Goal: Task Accomplishment & Management: Complete application form

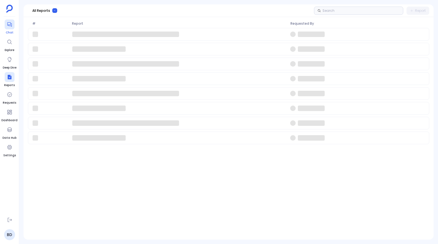
click at [9, 27] on div at bounding box center [10, 24] width 10 height 10
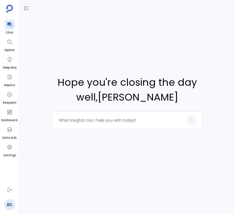
click at [8, 132] on icon at bounding box center [9, 129] width 5 height 5
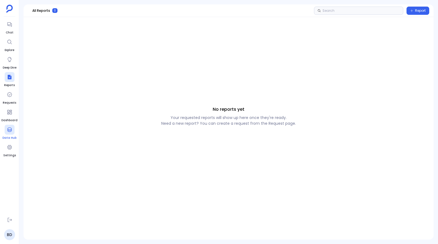
click at [5, 136] on span "Data Hub" at bounding box center [9, 138] width 14 height 4
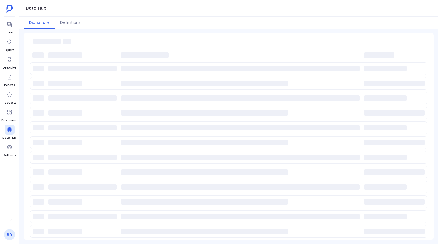
click at [10, 233] on link "BD" at bounding box center [9, 234] width 11 height 11
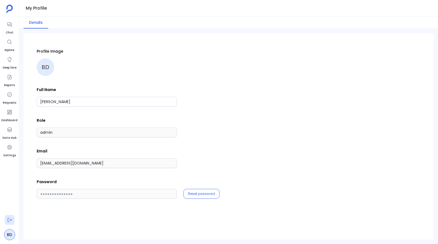
click at [10, 219] on icon at bounding box center [9, 219] width 5 height 5
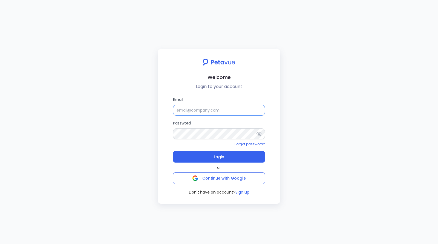
type input "bhaskar+mixpanel@petavue.com"
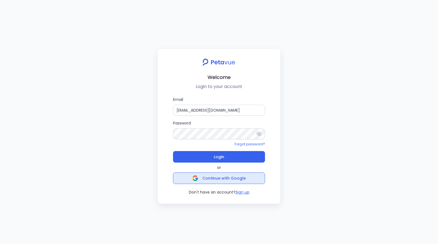
click at [205, 179] on span "Continue with Google" at bounding box center [224, 177] width 44 height 5
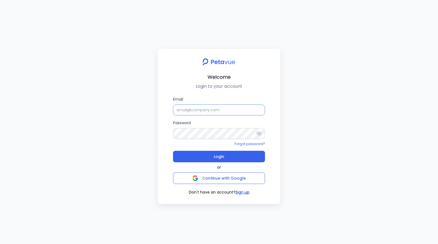
type input "[EMAIL_ADDRESS][DOMAIN_NAME]"
click at [240, 192] on button "Sign up" at bounding box center [242, 192] width 14 height 6
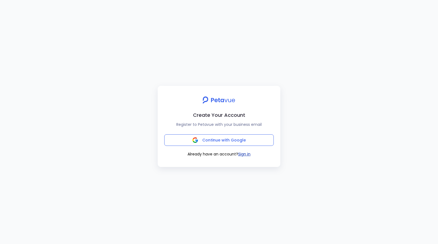
click at [244, 154] on button "Sign in" at bounding box center [244, 154] width 12 height 6
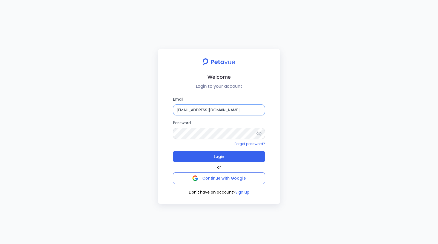
click at [190, 110] on input "bhaskar+mixpanel@petavue.com" at bounding box center [219, 109] width 92 height 11
type input "madhumitha+mixpanel@petavue.com"
click at [205, 142] on div "Forgot password?" at bounding box center [219, 143] width 92 height 5
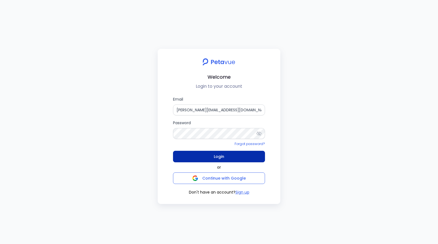
click at [212, 156] on button "Login" at bounding box center [219, 156] width 92 height 11
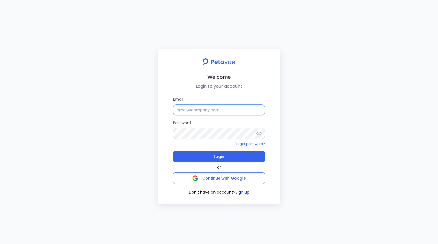
type input "[EMAIL_ADDRESS][DOMAIN_NAME]"
click at [241, 193] on button "Sign up" at bounding box center [242, 192] width 14 height 6
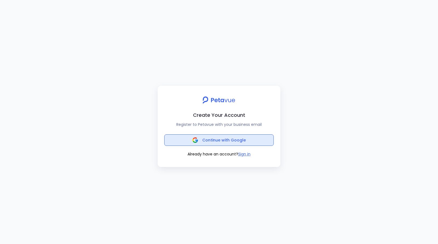
click at [226, 139] on span "Continue with Google" at bounding box center [224, 139] width 44 height 5
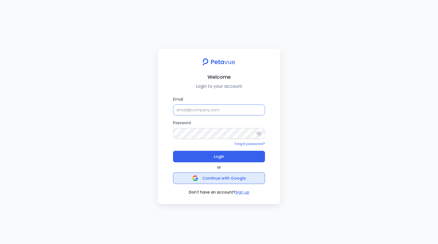
type input "[EMAIL_ADDRESS][DOMAIN_NAME]"
click at [236, 178] on span "Continue with Google" at bounding box center [224, 177] width 44 height 5
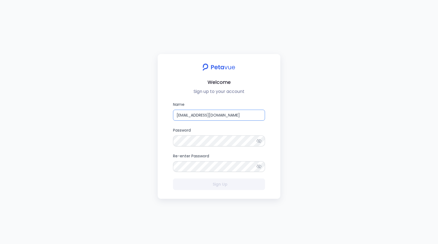
click at [197, 116] on input "[EMAIL_ADDRESS][DOMAIN_NAME]" at bounding box center [219, 115] width 92 height 11
drag, startPoint x: 192, startPoint y: 116, endPoint x: 166, endPoint y: 114, distance: 25.8
click at [166, 114] on div "Name [EMAIL_ADDRESS][DOMAIN_NAME] Password Re-enter Password Sign Up" at bounding box center [219, 145] width 114 height 88
type input "[PERSON_NAME][EMAIL_ADDRESS][DOMAIN_NAME]"
click at [262, 141] on div at bounding box center [260, 140] width 9 height 11
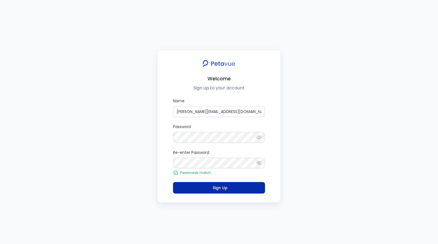
click at [214, 186] on span "Sign Up" at bounding box center [220, 187] width 15 height 5
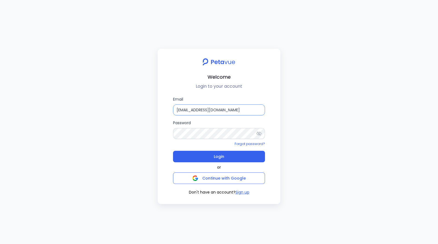
click at [186, 110] on input "[EMAIL_ADDRESS][DOMAIN_NAME]" at bounding box center [219, 109] width 92 height 11
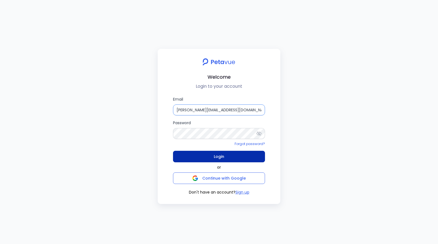
type input "[PERSON_NAME][EMAIL_ADDRESS][DOMAIN_NAME]"
click at [201, 154] on button "Login" at bounding box center [219, 156] width 92 height 11
